Goal: Task Accomplishment & Management: Manage account settings

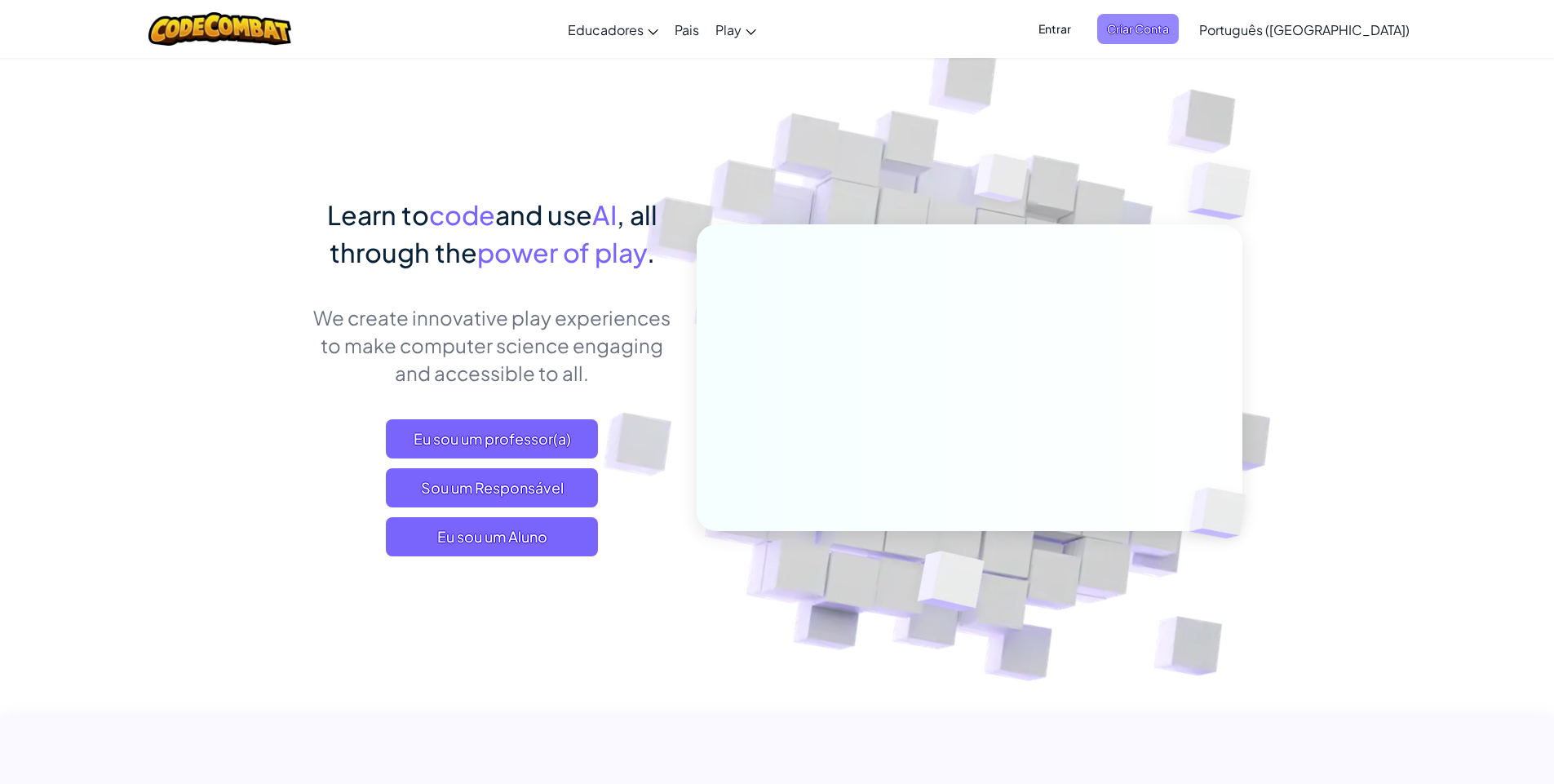
click at [1179, 31] on span "Criar Conta" at bounding box center [1138, 30] width 82 height 31
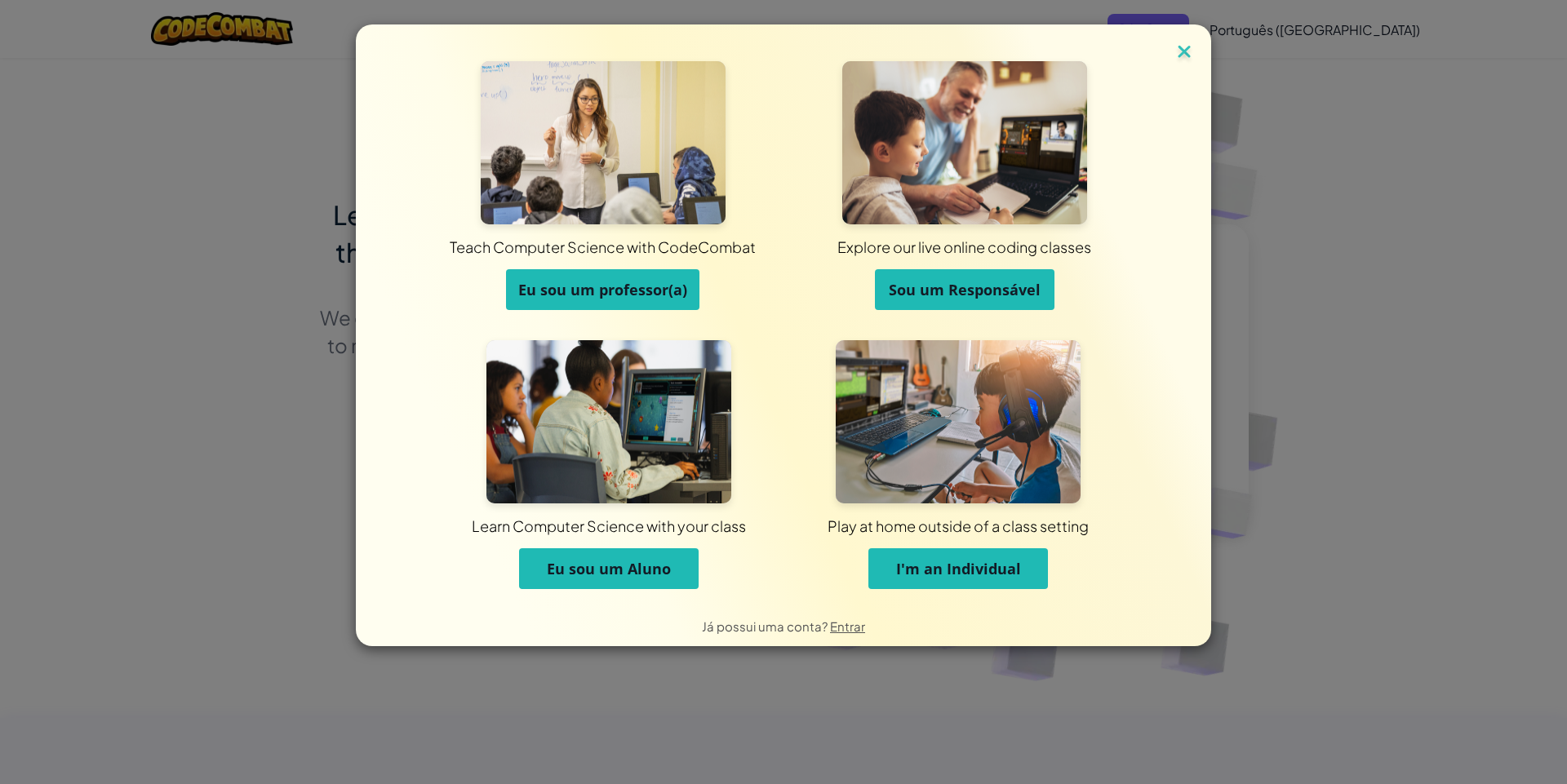
click at [1188, 52] on img at bounding box center [1184, 53] width 21 height 25
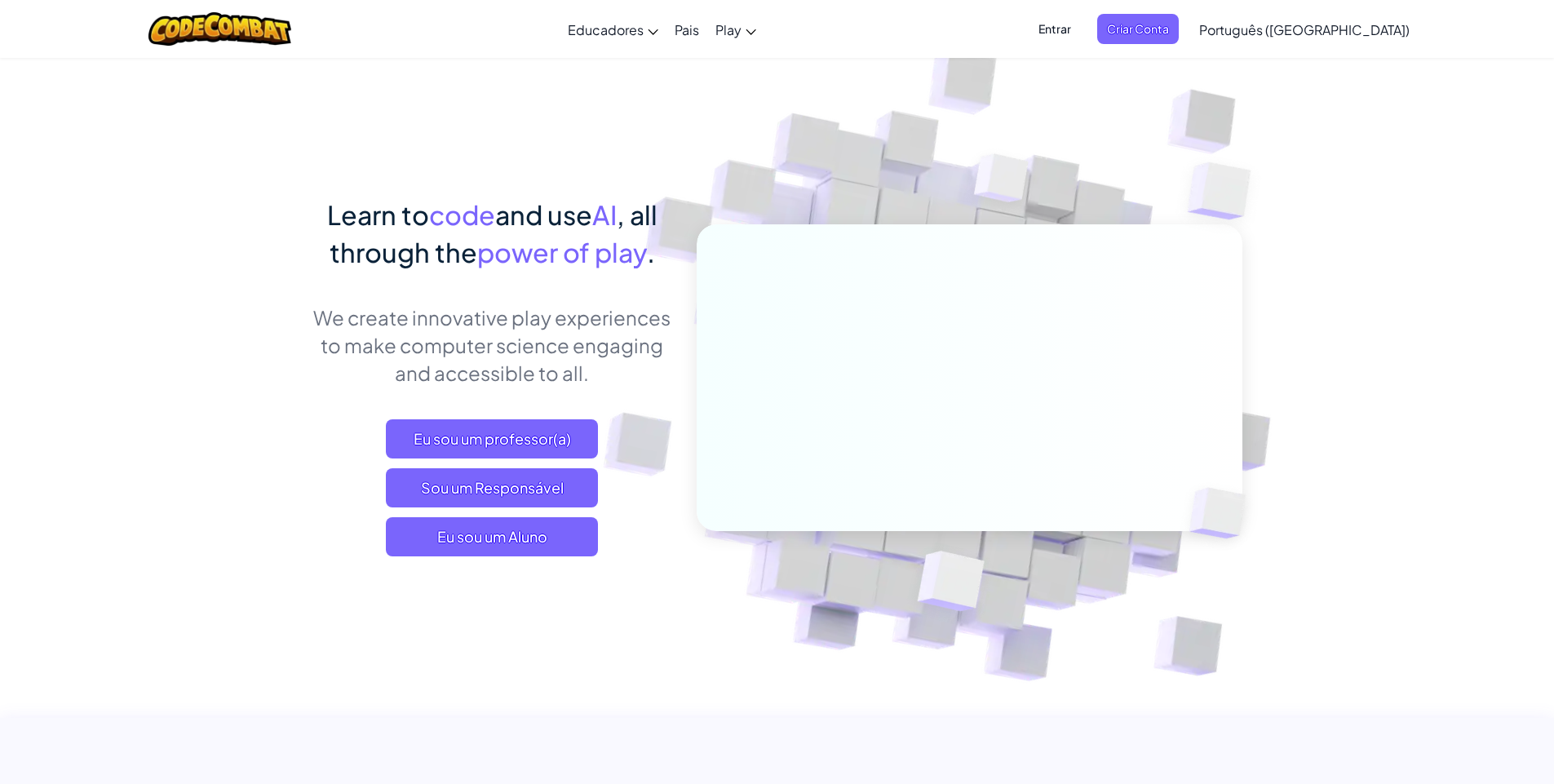
click at [1081, 35] on span "Entrar" at bounding box center [1054, 30] width 52 height 31
